Goal: Find specific page/section: Find specific page/section

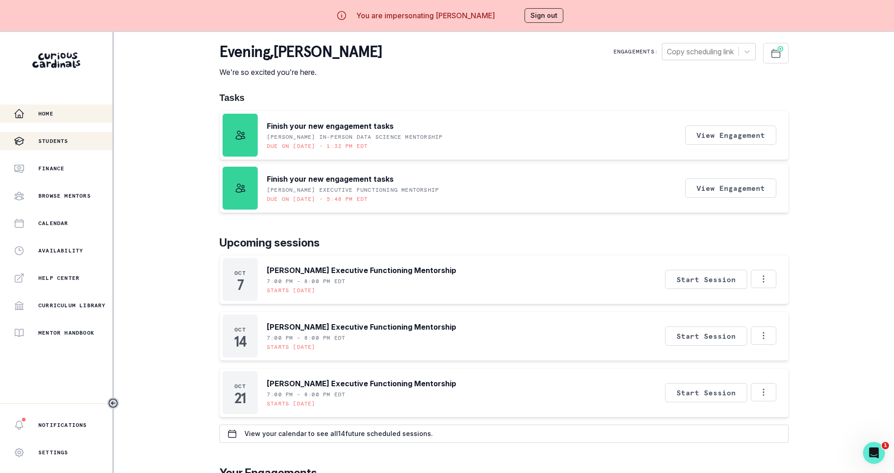
click at [79, 137] on div "Students" at bounding box center [63, 141] width 99 height 11
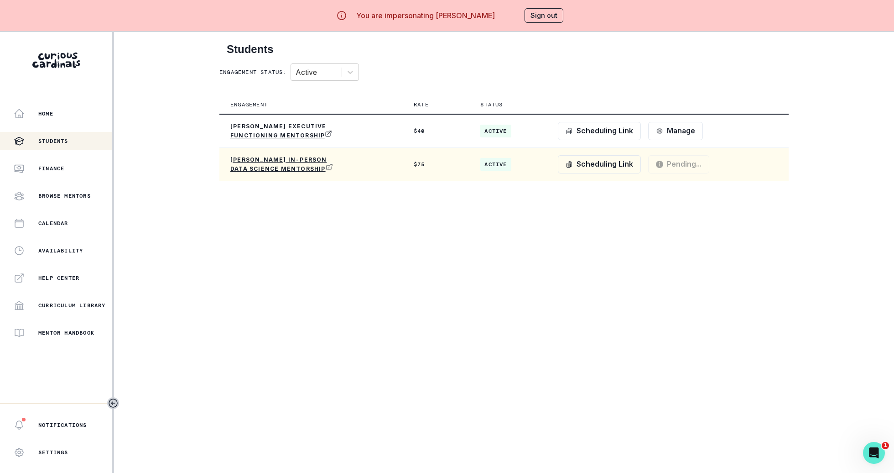
click at [310, 163] on p "[PERSON_NAME] In-Person Data Science Mentorship" at bounding box center [284, 164] width 109 height 16
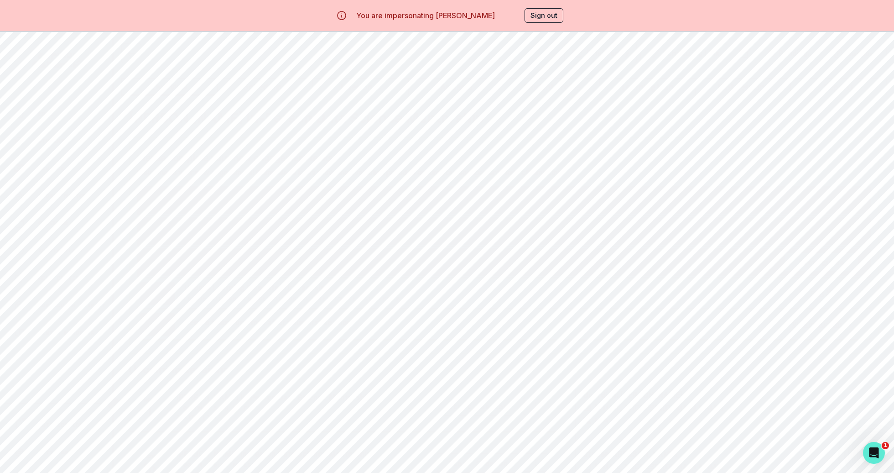
click at [550, 85] on button "Student Profile" at bounding box center [552, 86] width 96 height 17
click at [822, 237] on button "Copy Student Profile Link" at bounding box center [819, 243] width 121 height 21
click at [555, 14] on button "Sign out" at bounding box center [544, 15] width 39 height 15
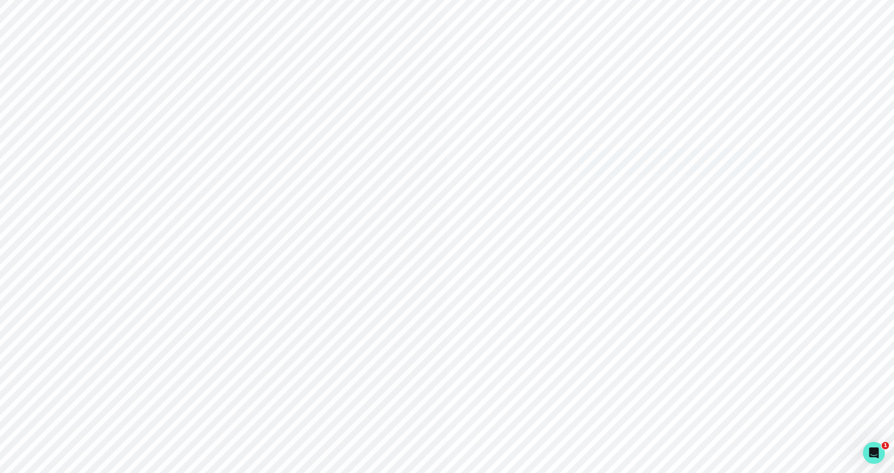
click at [631, 159] on icon "Sign in with Google (GSuite)" at bounding box center [635, 161] width 9 height 9
